Goal: Task Accomplishment & Management: Manage account settings

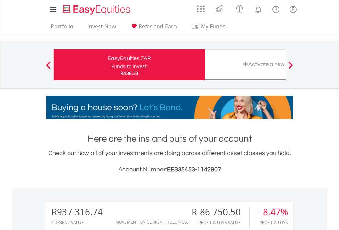
scroll to position [66, 108]
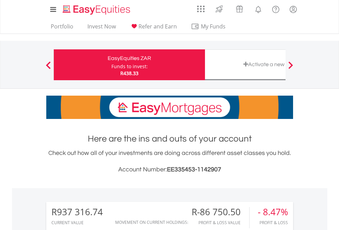
click at [112, 65] on div "Funds to invest:" at bounding box center [130, 66] width 36 height 7
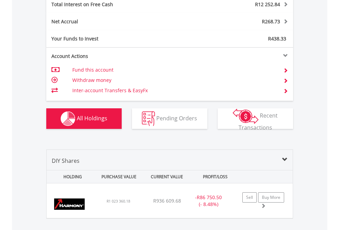
scroll to position [791, 0]
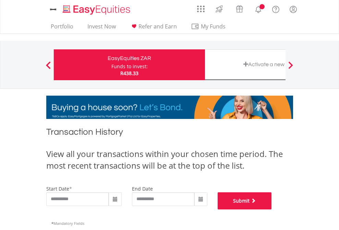
click at [272, 210] on button "Submit" at bounding box center [245, 201] width 54 height 17
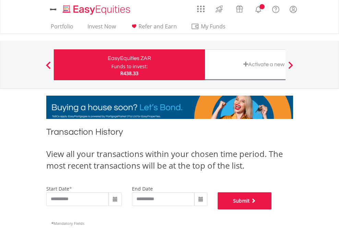
scroll to position [278, 0]
